Goal: Task Accomplishment & Management: Use online tool/utility

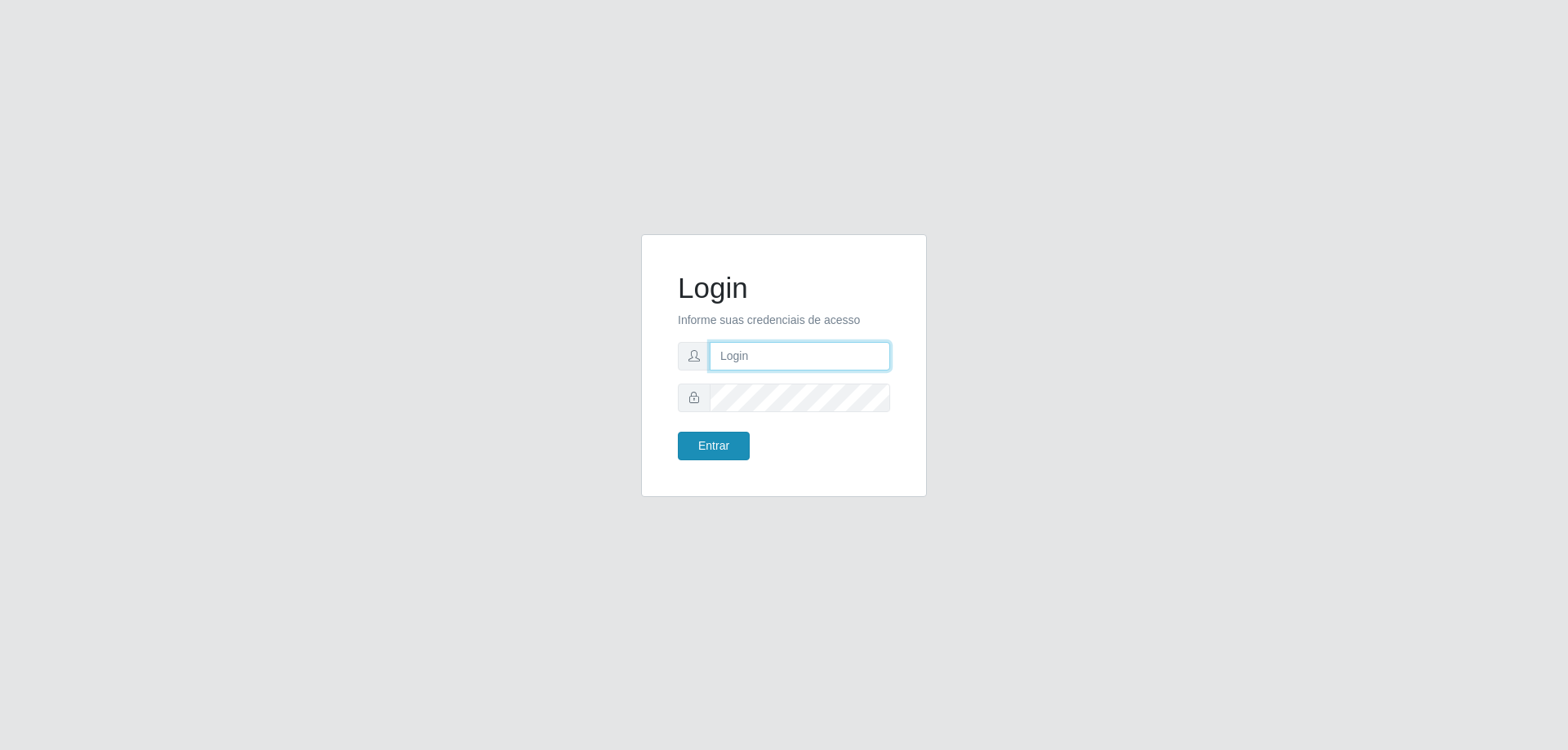
type input "[EMAIL_ADDRESS][DOMAIN_NAME]"
click at [726, 439] on button "Entrar" at bounding box center [713, 447] width 72 height 29
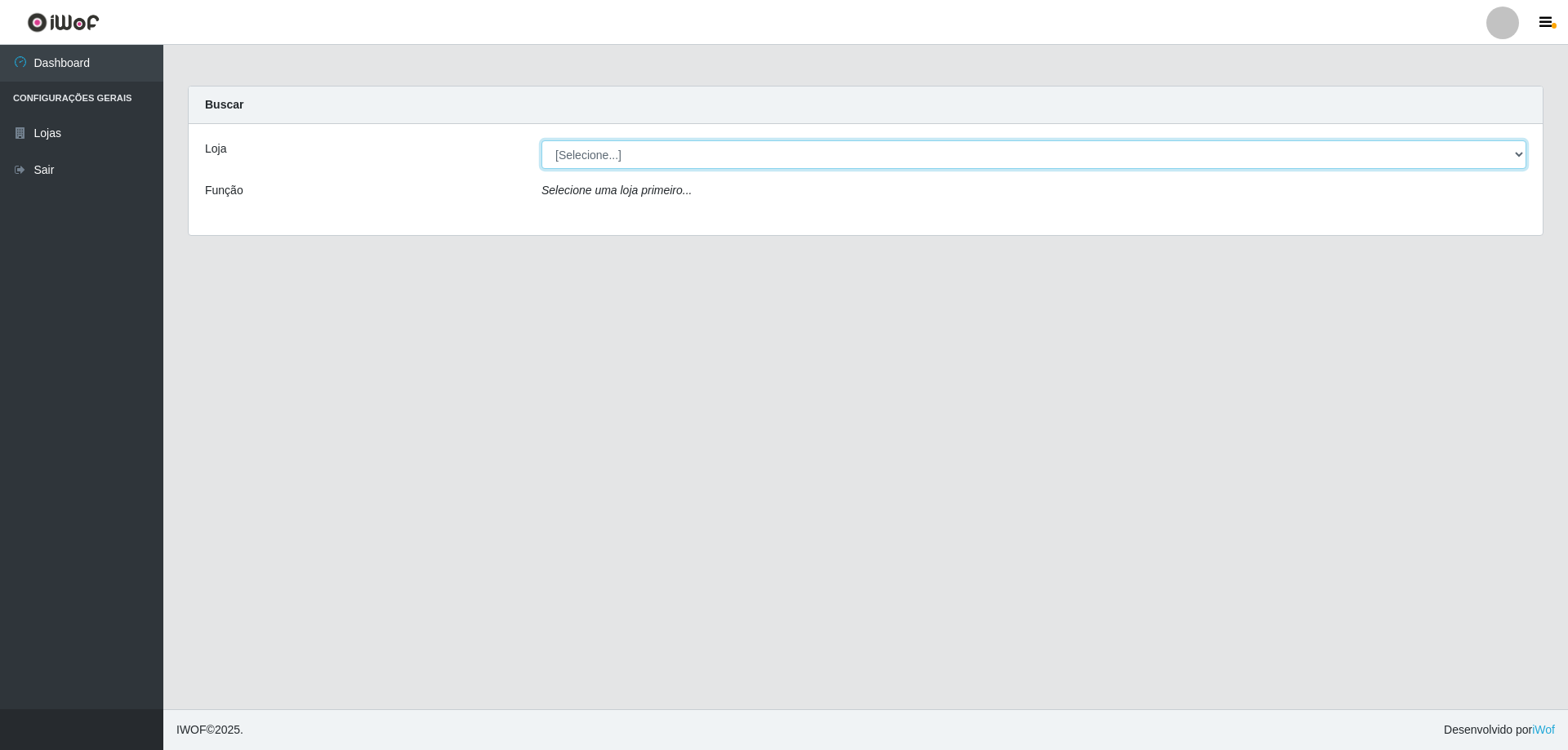
click at [670, 153] on select "[Selecione...] SuperShow Bis - [GEOGRAPHIC_DATA]" at bounding box center [1034, 155] width 985 height 29
select select "59"
click at [542, 140] on select "[Selecione...] SuperShow Bis - [GEOGRAPHIC_DATA]" at bounding box center [1034, 155] width 985 height 29
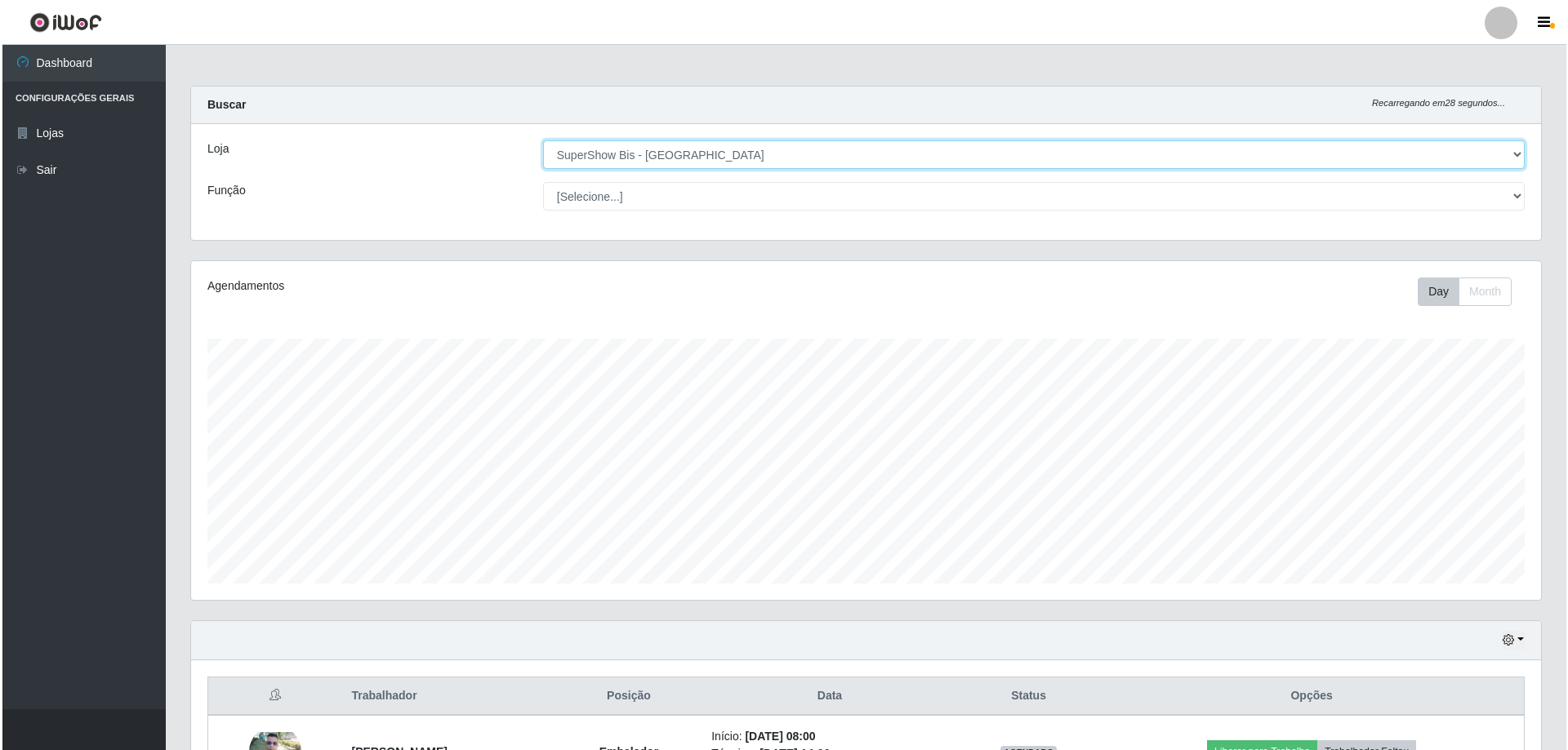
scroll to position [188, 0]
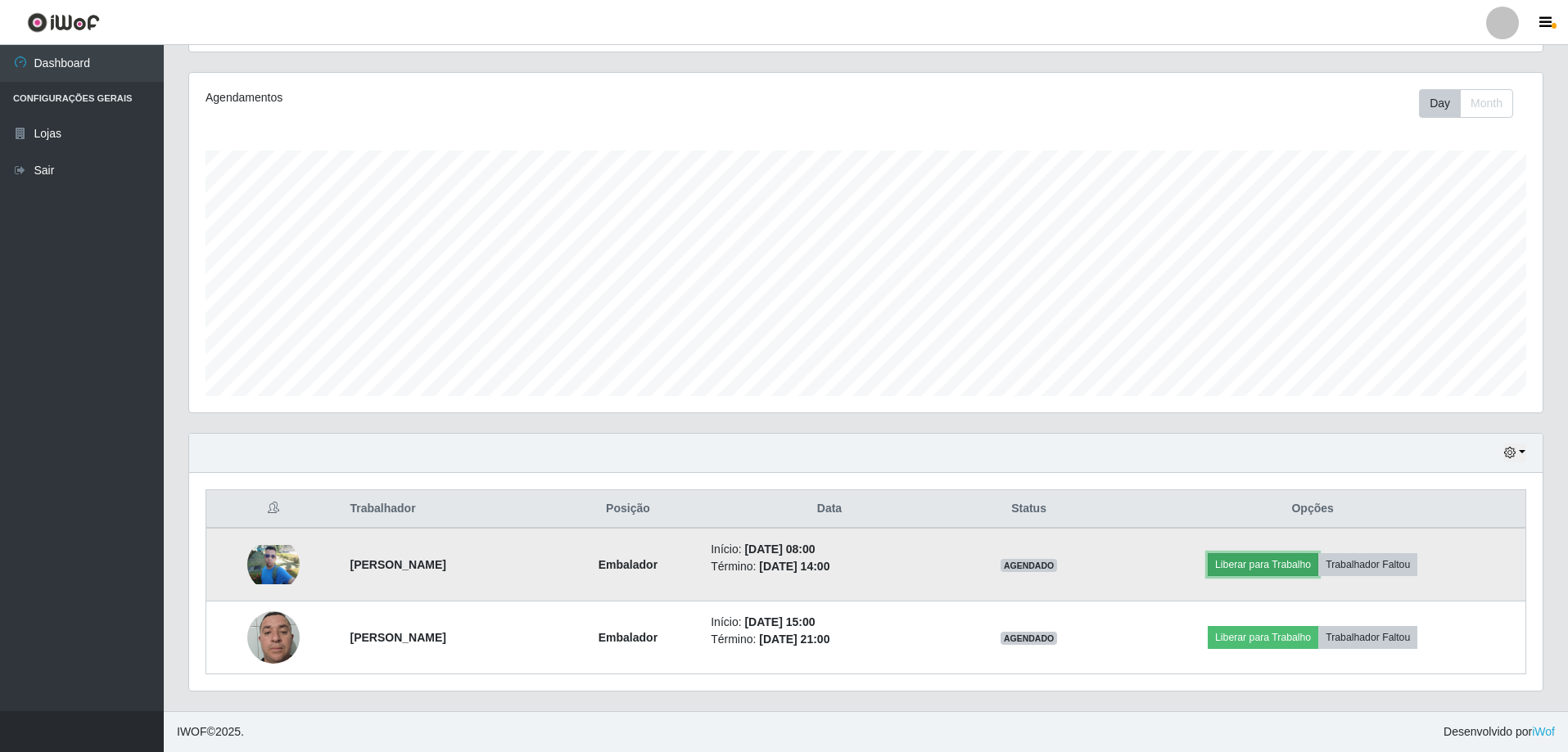
click at [1299, 565] on button "Liberar para Trabalho" at bounding box center [1264, 564] width 111 height 23
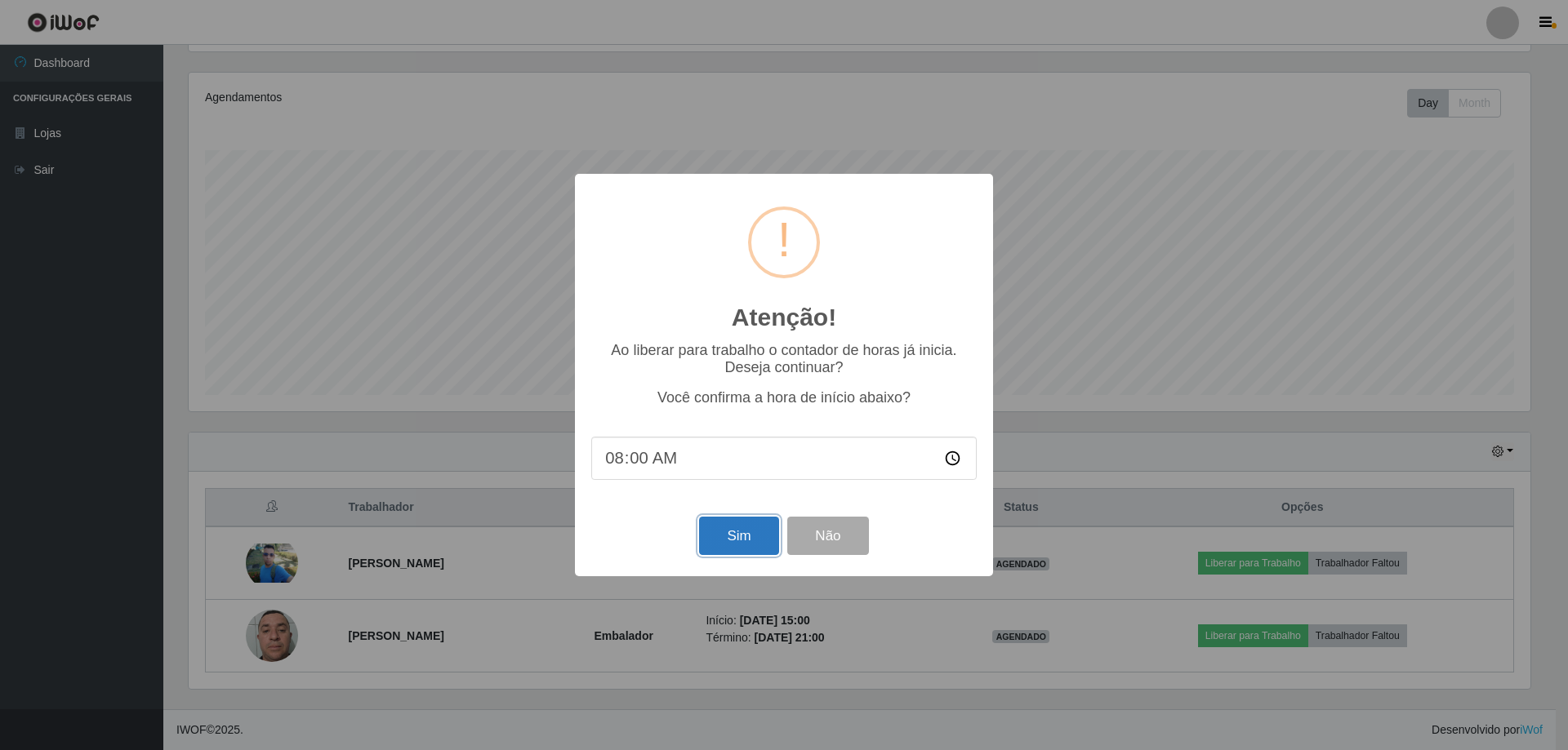
click at [743, 534] on button "Sim" at bounding box center [738, 536] width 79 height 38
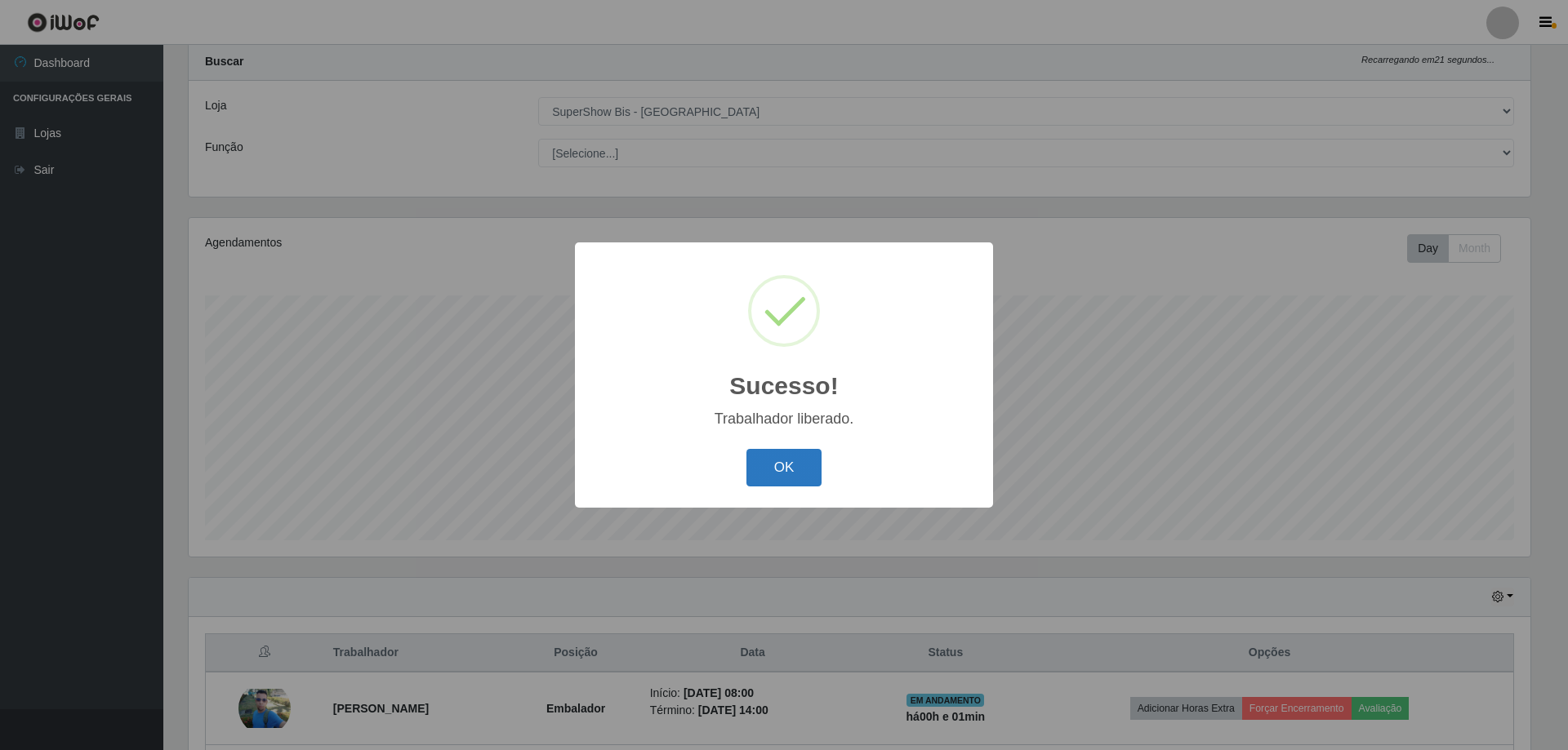
click at [775, 481] on button "OK" at bounding box center [784, 468] width 76 height 38
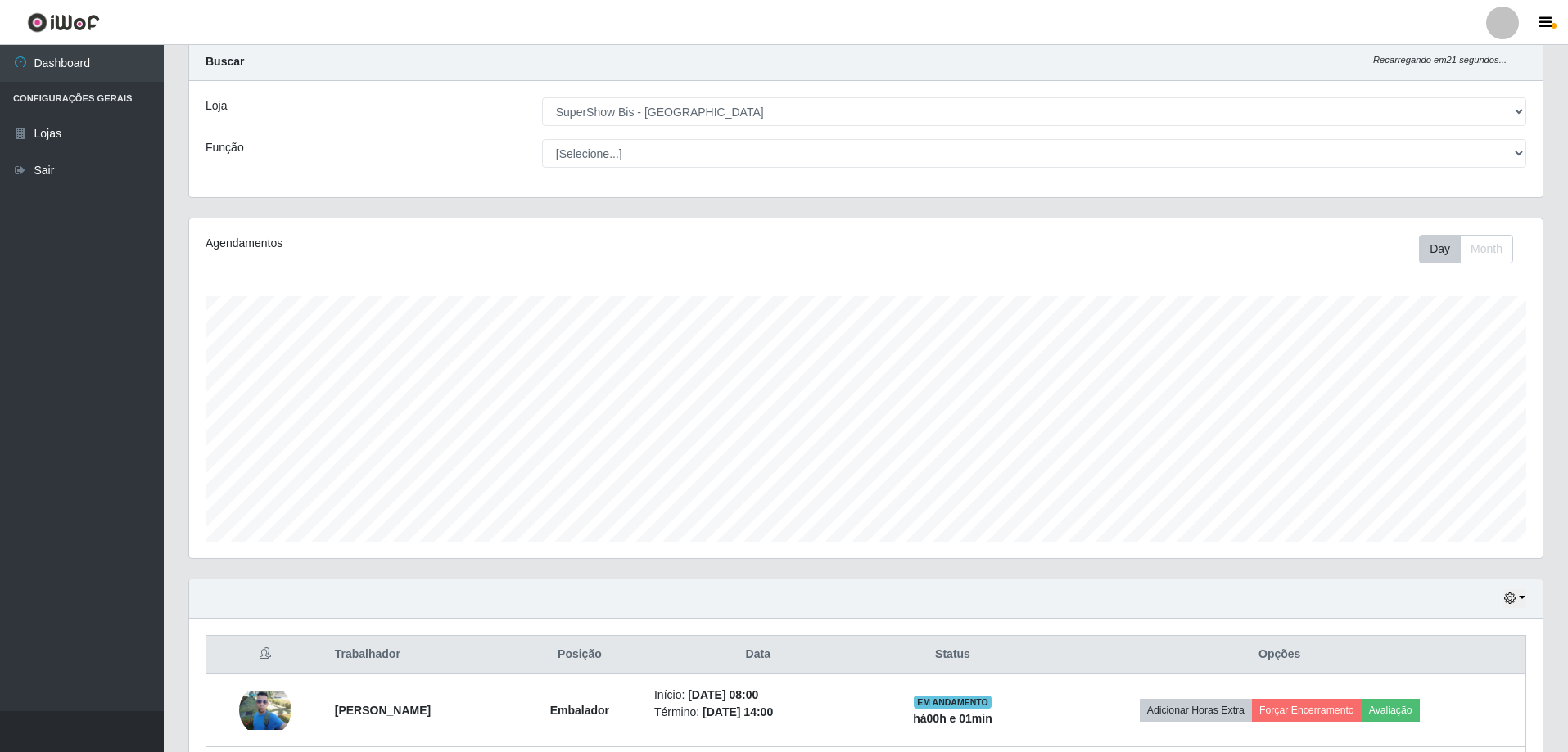
scroll to position [340, 1354]
